Goal: Check status: Check status

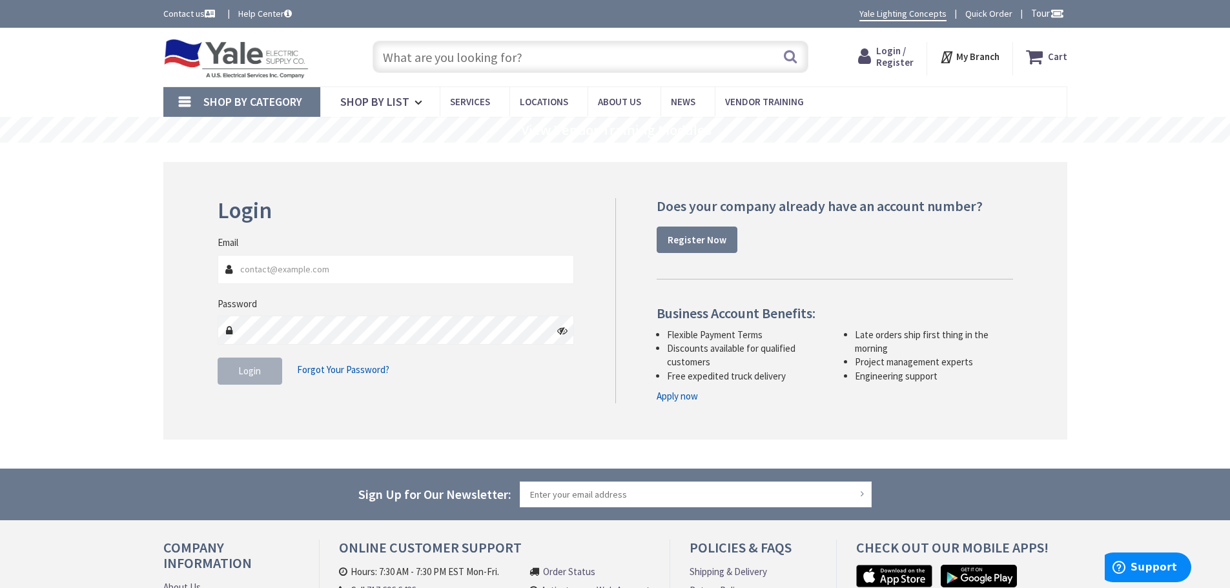
type input "[EMAIL_ADDRESS][DOMAIN_NAME]"
click at [252, 368] on span "Login" at bounding box center [249, 371] width 23 height 12
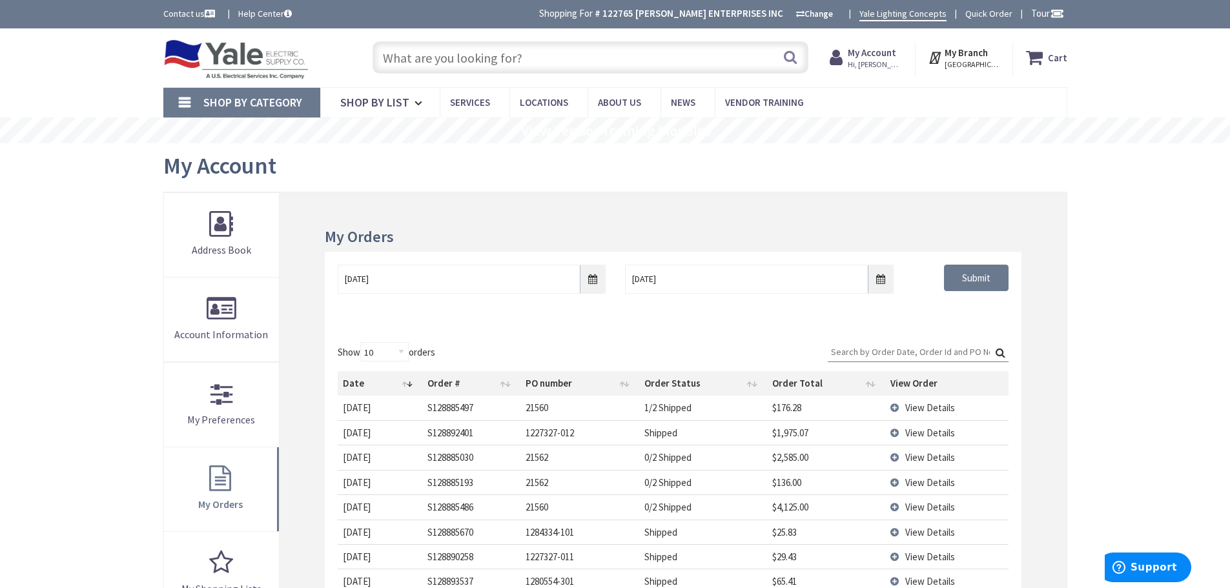
click at [861, 349] on input "Search:" at bounding box center [918, 351] width 181 height 19
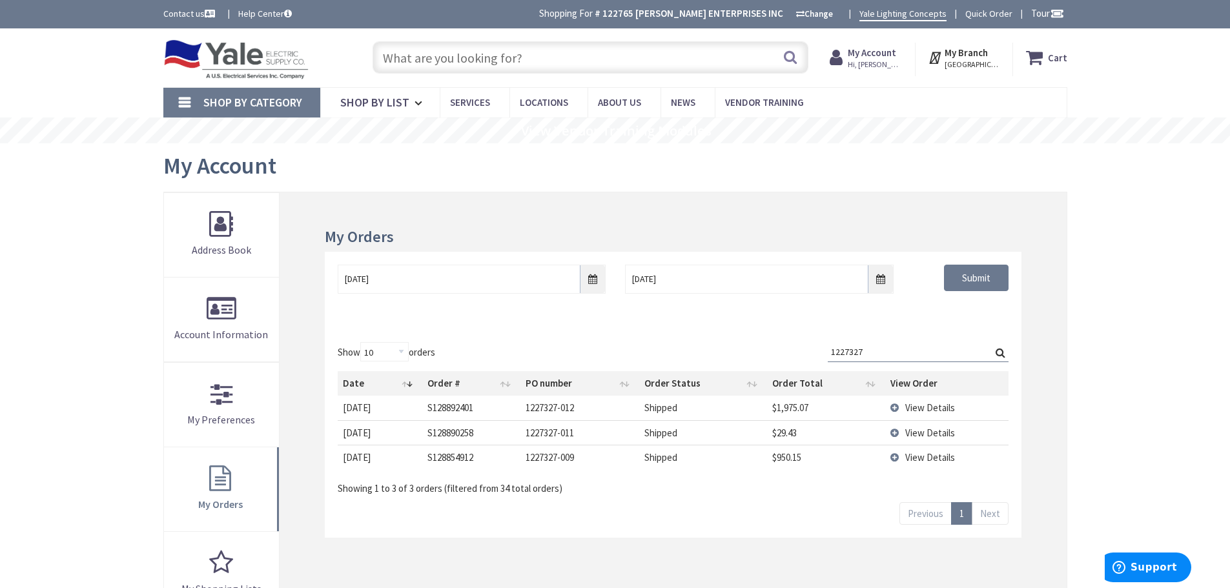
type input "1227327"
click at [919, 433] on span "View Details" at bounding box center [930, 433] width 50 height 12
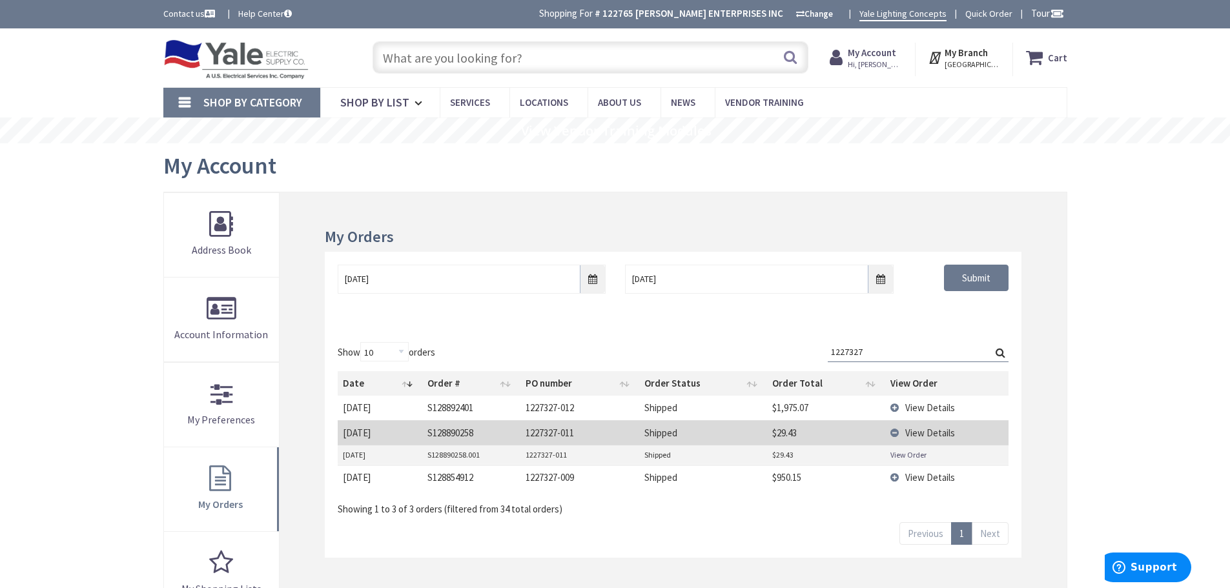
click at [909, 454] on link "View Order" at bounding box center [908, 454] width 36 height 11
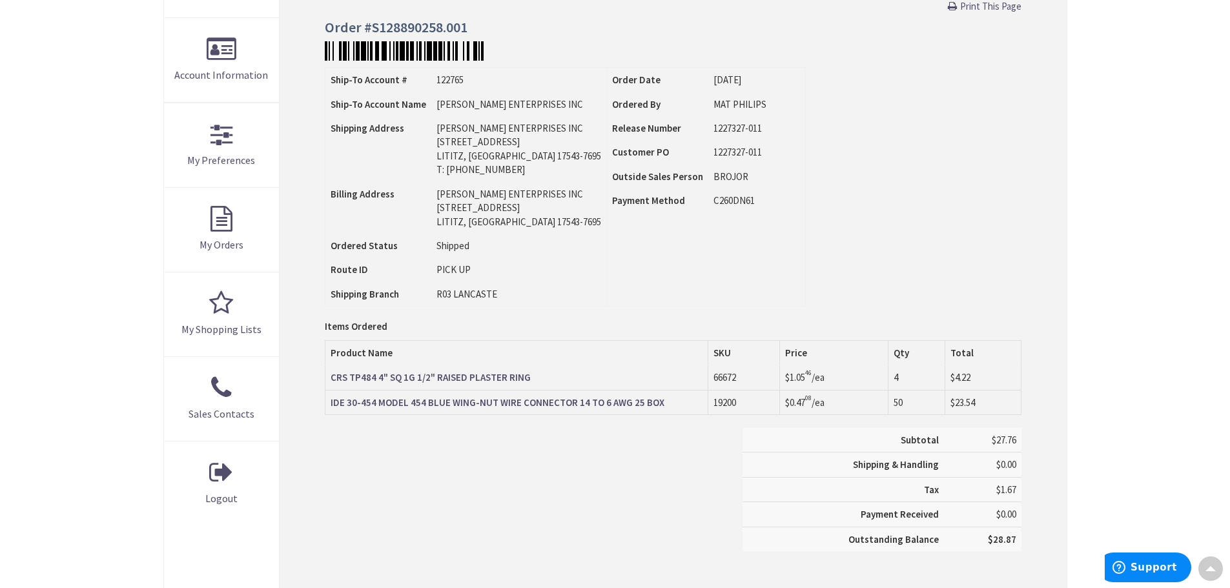
scroll to position [259, 0]
drag, startPoint x: 469, startPoint y: 28, endPoint x: 372, endPoint y: 35, distance: 97.7
click at [372, 35] on h4 "Order #S128890258.001" at bounding box center [673, 26] width 696 height 15
copy h4 "S128890258.001"
